Goal: Information Seeking & Learning: Learn about a topic

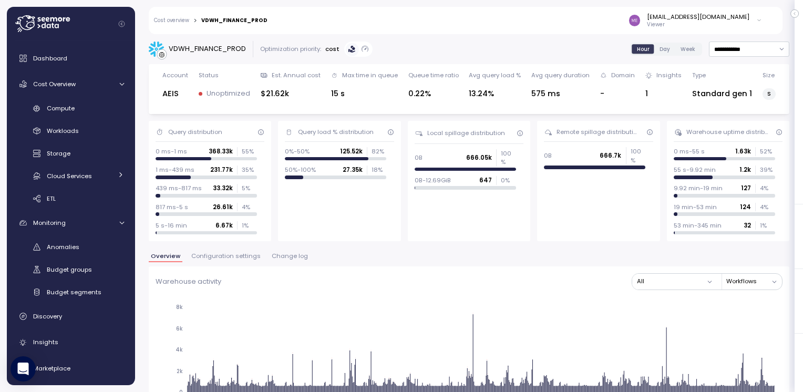
click at [62, 111] on span "Compute" at bounding box center [61, 108] width 28 height 8
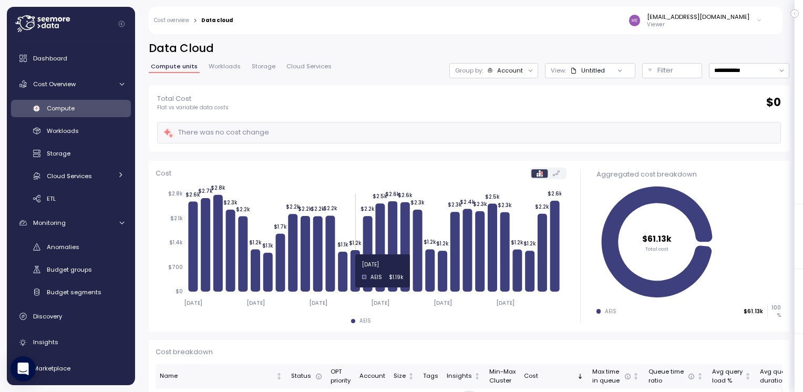
click at [221, 67] on span "Workloads" at bounding box center [225, 67] width 32 height 6
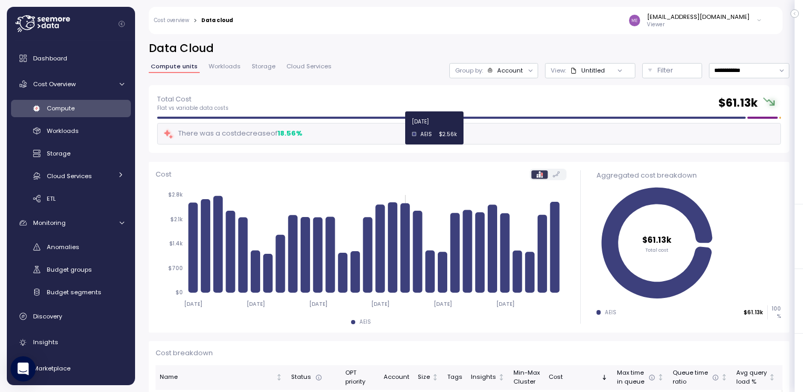
scroll to position [105, 0]
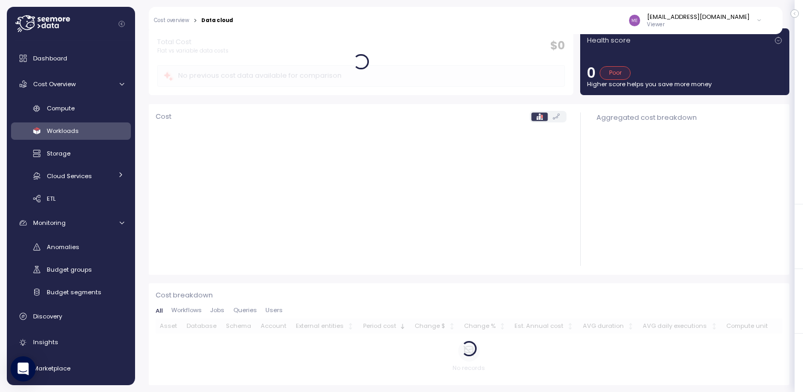
click at [217, 363] on div at bounding box center [469, 349] width 627 height 60
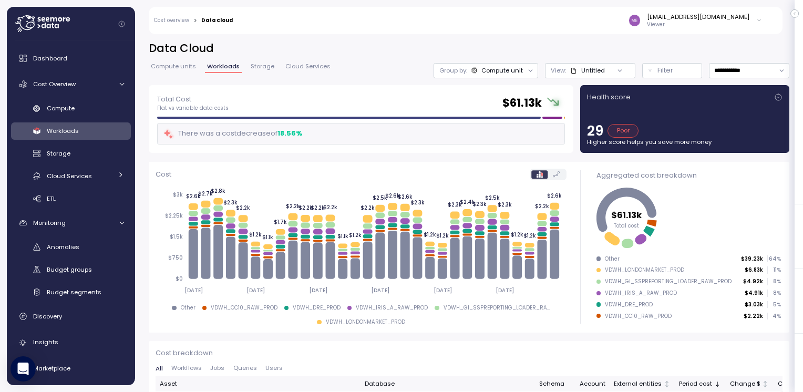
click at [193, 369] on span "Workflows" at bounding box center [186, 368] width 30 height 6
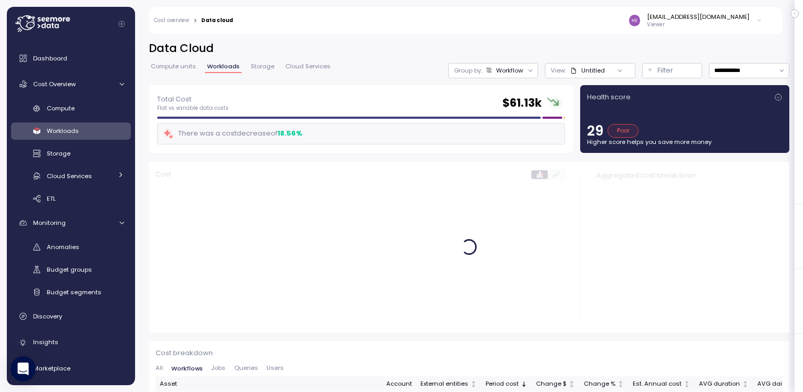
click at [173, 65] on span "Compute units" at bounding box center [173, 67] width 45 height 6
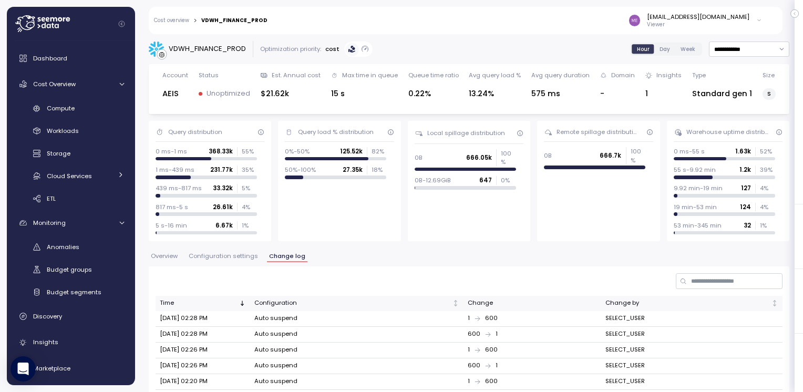
scroll to position [53, 0]
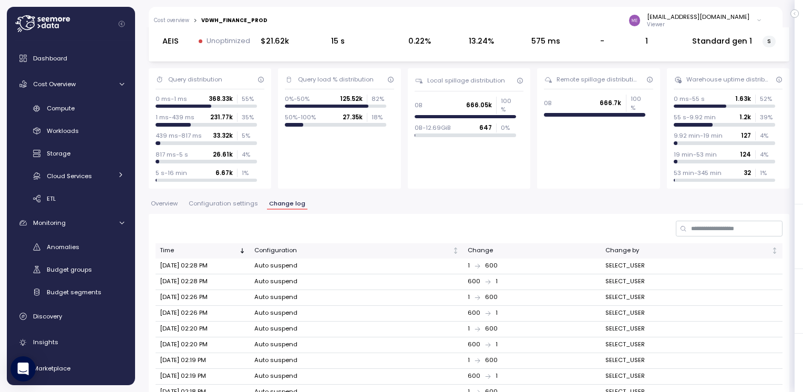
click at [231, 203] on span "Configuration settings" at bounding box center [223, 204] width 69 height 6
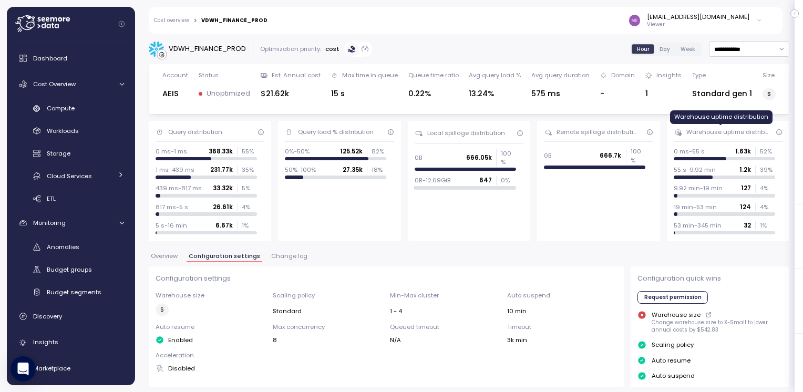
click at [707, 134] on div "Warehouse uptime distribution" at bounding box center [728, 132] width 83 height 8
drag, startPoint x: 707, startPoint y: 134, endPoint x: 740, endPoint y: 156, distance: 40.0
click at [740, 156] on div "0 ms-55 s 1.63k 52 %" at bounding box center [724, 153] width 101 height 13
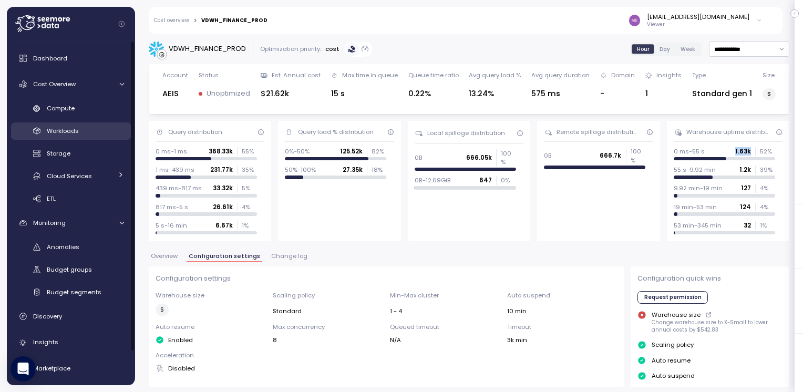
click at [76, 134] on span "Workloads" at bounding box center [63, 131] width 32 height 8
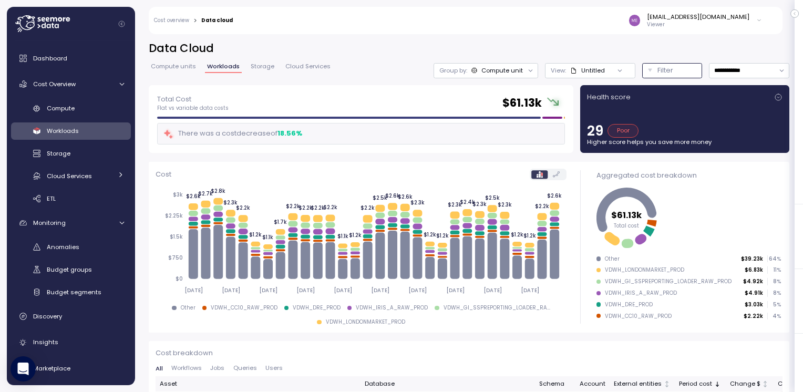
click at [658, 70] on div "Filter" at bounding box center [677, 70] width 39 height 11
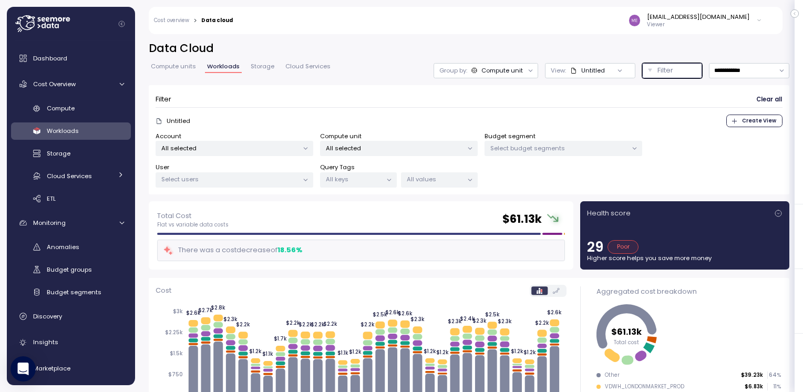
click at [431, 148] on p "All selected" at bounding box center [394, 148] width 137 height 8
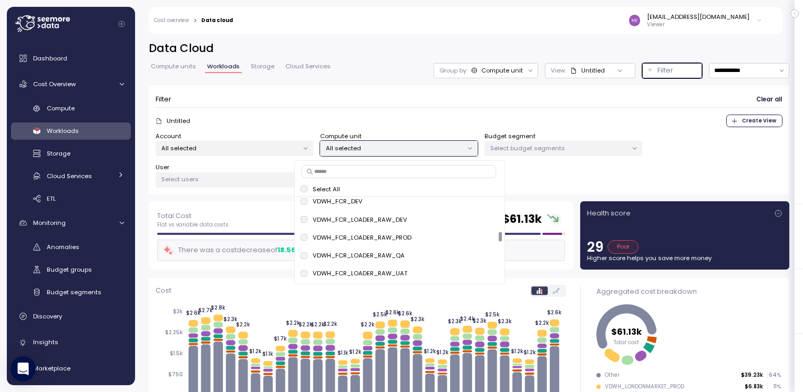
scroll to position [2261, 0]
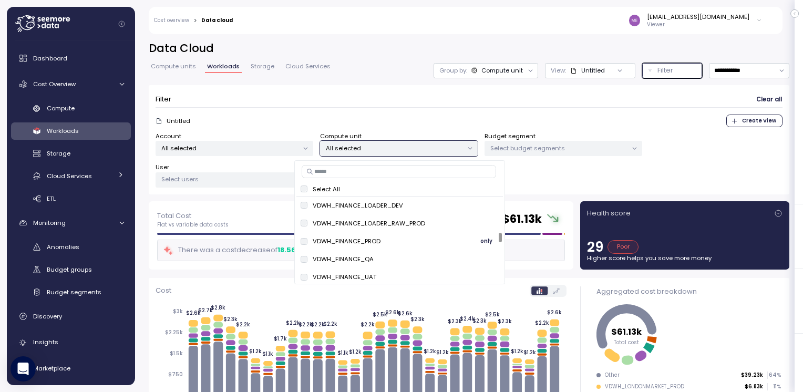
click at [370, 244] on p "VDWH_FINANCE_PROD" at bounding box center [347, 241] width 68 height 8
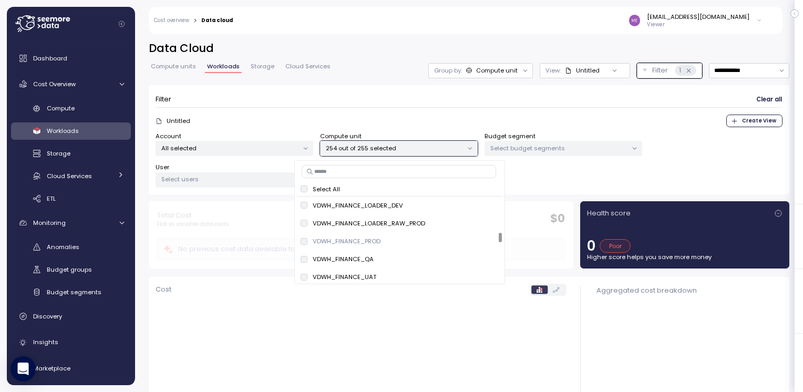
click at [545, 173] on div "Account All selected Compute unit 254 out of 255 selected Budget segment Select…" at bounding box center [469, 160] width 627 height 56
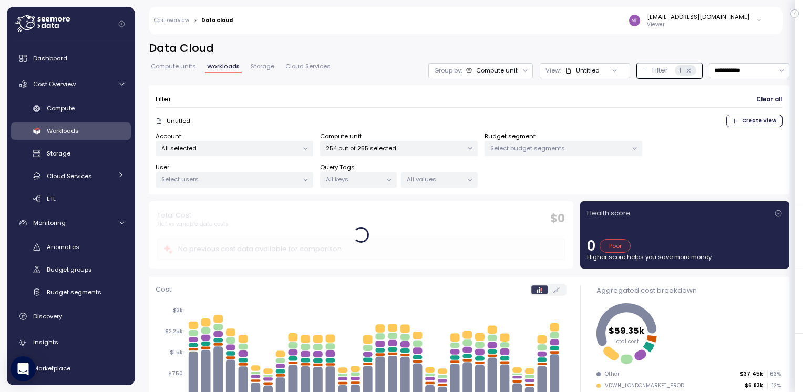
click at [505, 111] on form "Filter Clear all Untitled Create View Account All selected Compute unit 254 out…" at bounding box center [469, 140] width 627 height 96
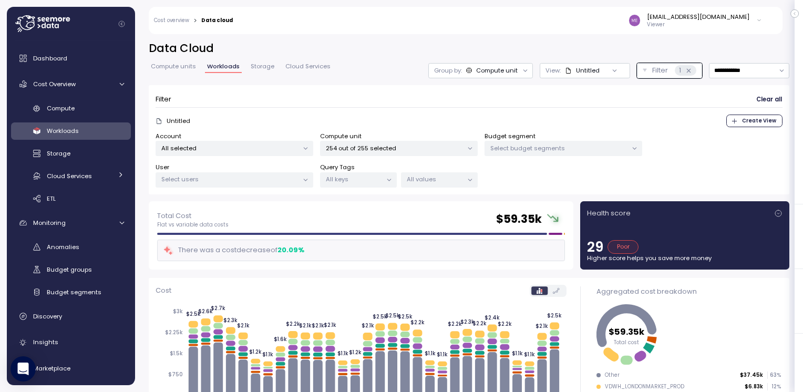
click at [387, 146] on p "254 out of 255 selected" at bounding box center [394, 148] width 137 height 8
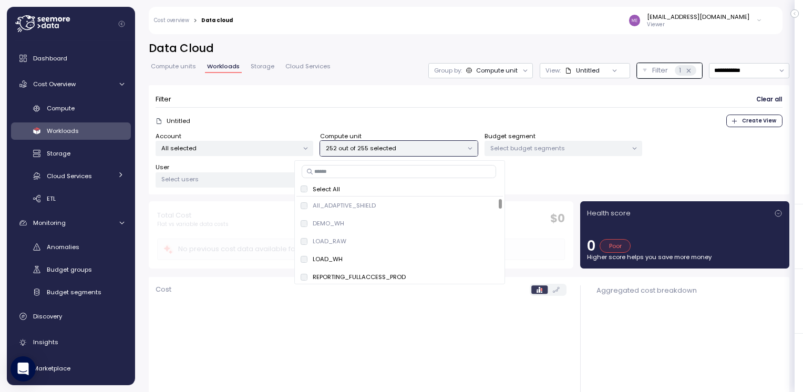
scroll to position [105, 0]
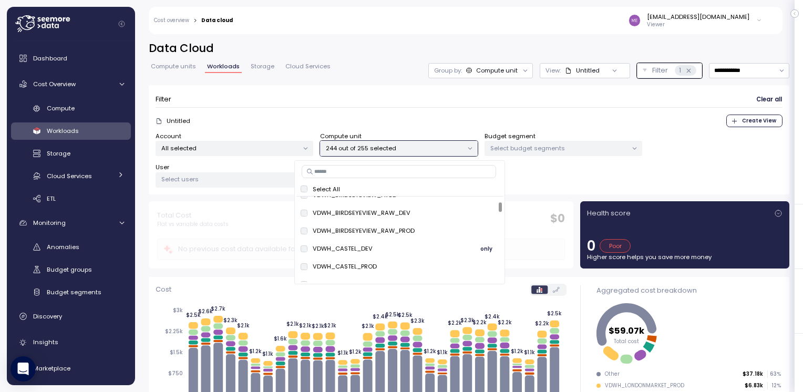
scroll to position [158, 0]
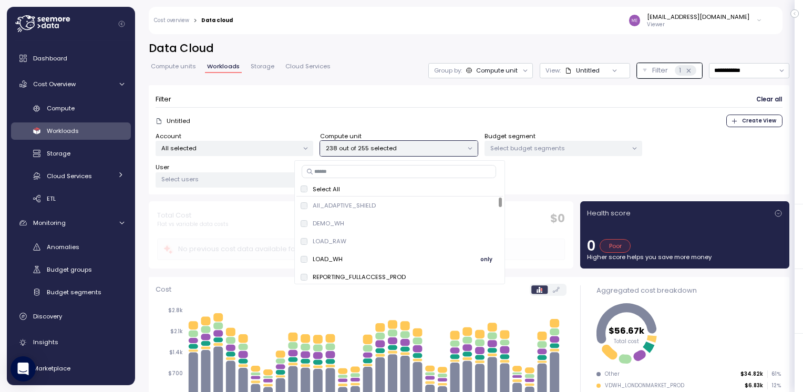
click at [304, 278] on div at bounding box center [396, 279] width 201 height 5
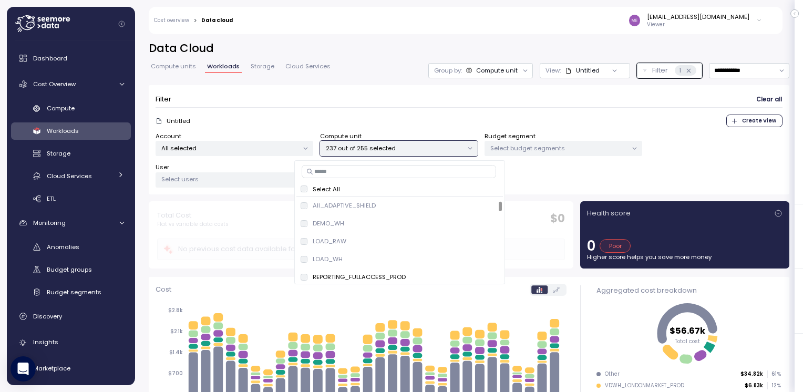
scroll to position [315, 0]
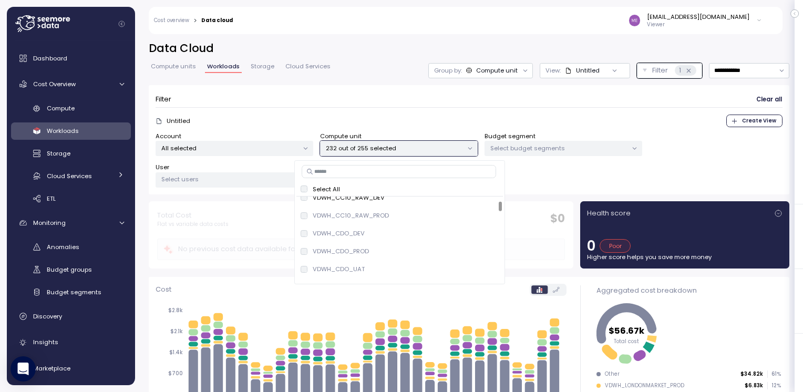
scroll to position [263, 0]
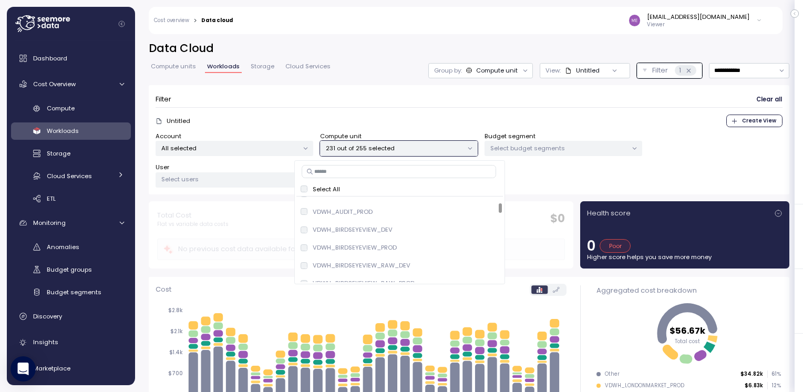
scroll to position [526, 0]
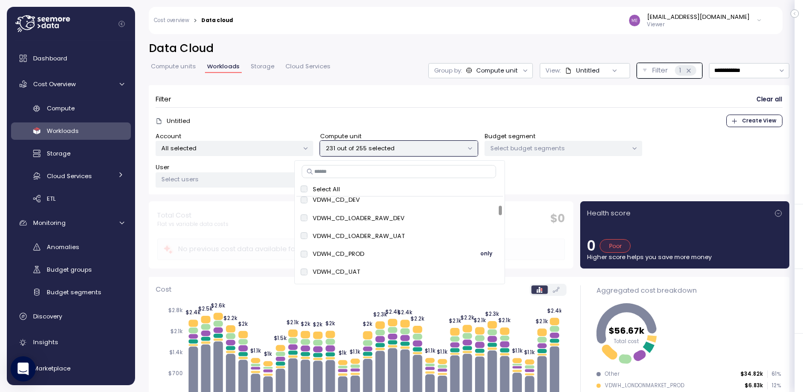
click at [301, 210] on div "VDWH_CD_LOADER_RAW_DEV only" at bounding box center [399, 218] width 207 height 18
click at [305, 214] on div "VDWH_CD_LOADER_RAW_DEV" at bounding box center [353, 218] width 104 height 8
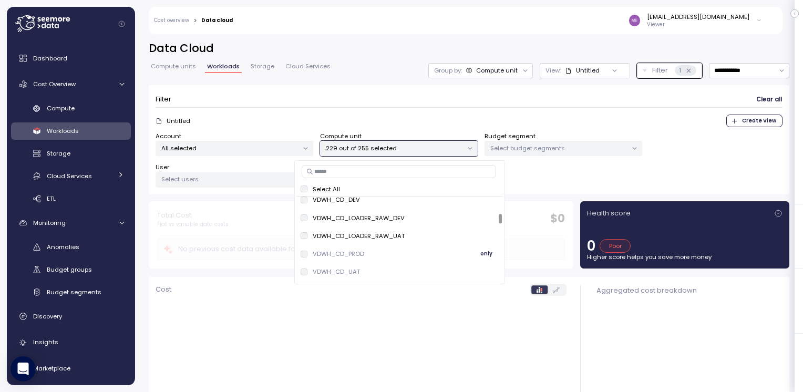
scroll to position [1525, 0]
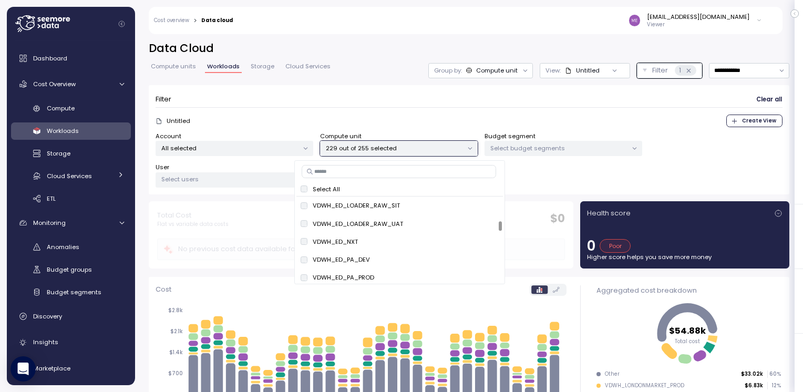
click at [455, 309] on icon "[DATE] [DATE] [DATE] [DATE] [DATE] [DATE] [DATE] [DATE] [DATE] [DATE] $0 $700 $…" at bounding box center [359, 358] width 406 height 116
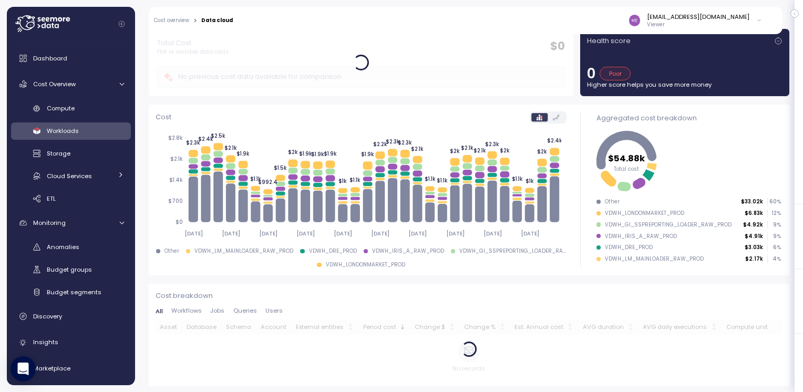
scroll to position [0, 0]
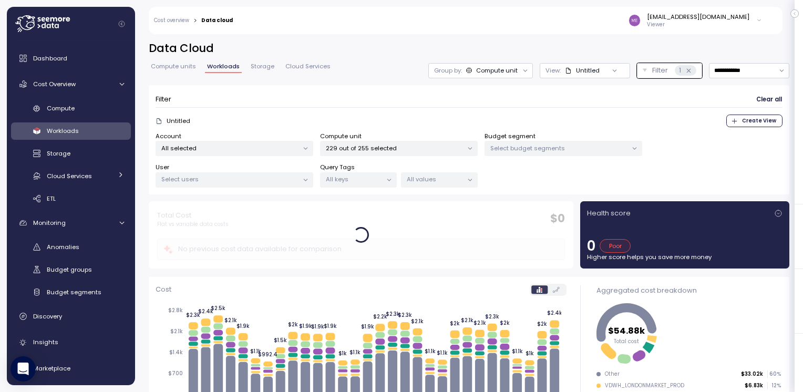
click at [258, 149] on p "All selected" at bounding box center [229, 148] width 137 height 8
click at [408, 115] on div "Untitled Create View" at bounding box center [469, 121] width 627 height 13
click at [290, 180] on p "Select users" at bounding box center [229, 179] width 137 height 8
click at [291, 180] on p "Select users" at bounding box center [229, 179] width 137 height 8
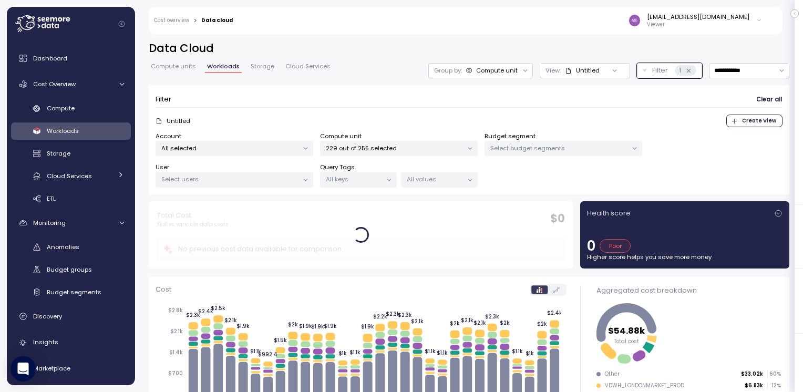
click at [291, 180] on p "Select users" at bounding box center [229, 179] width 137 height 8
